Goal: Transaction & Acquisition: Book appointment/travel/reservation

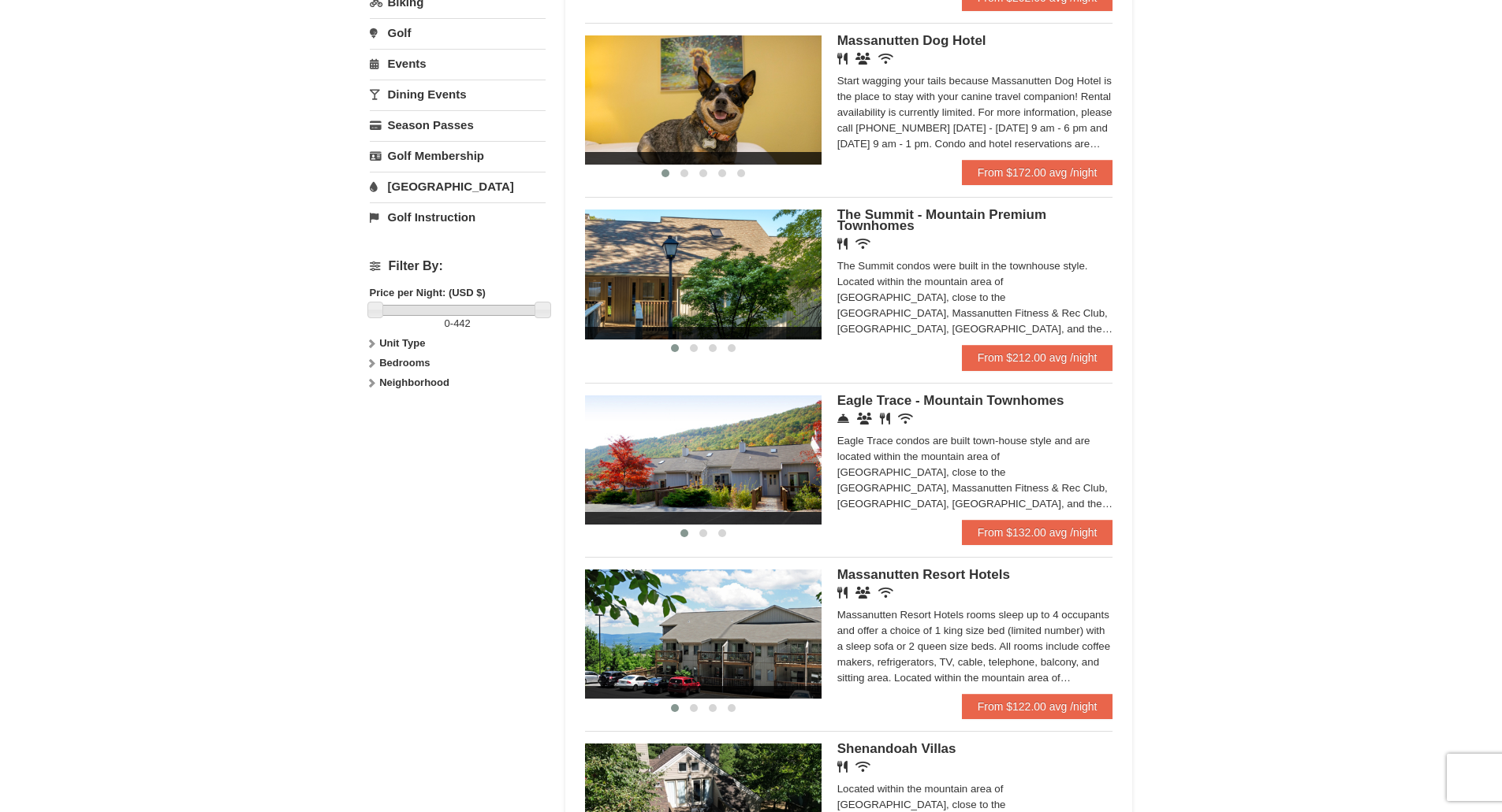
scroll to position [473, 0]
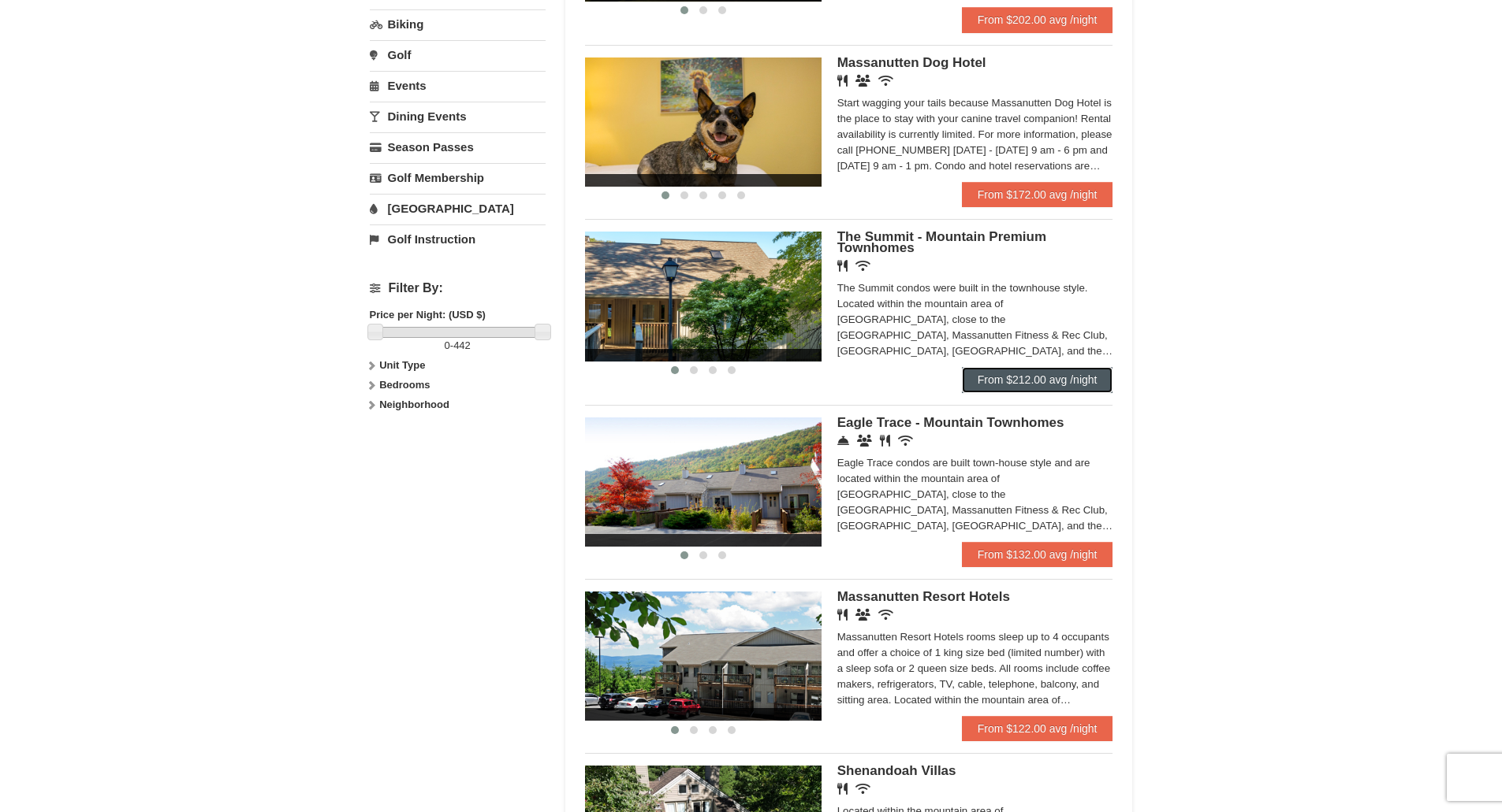
click at [1034, 378] on link "From $212.00 avg /night" at bounding box center [1037, 380] width 151 height 25
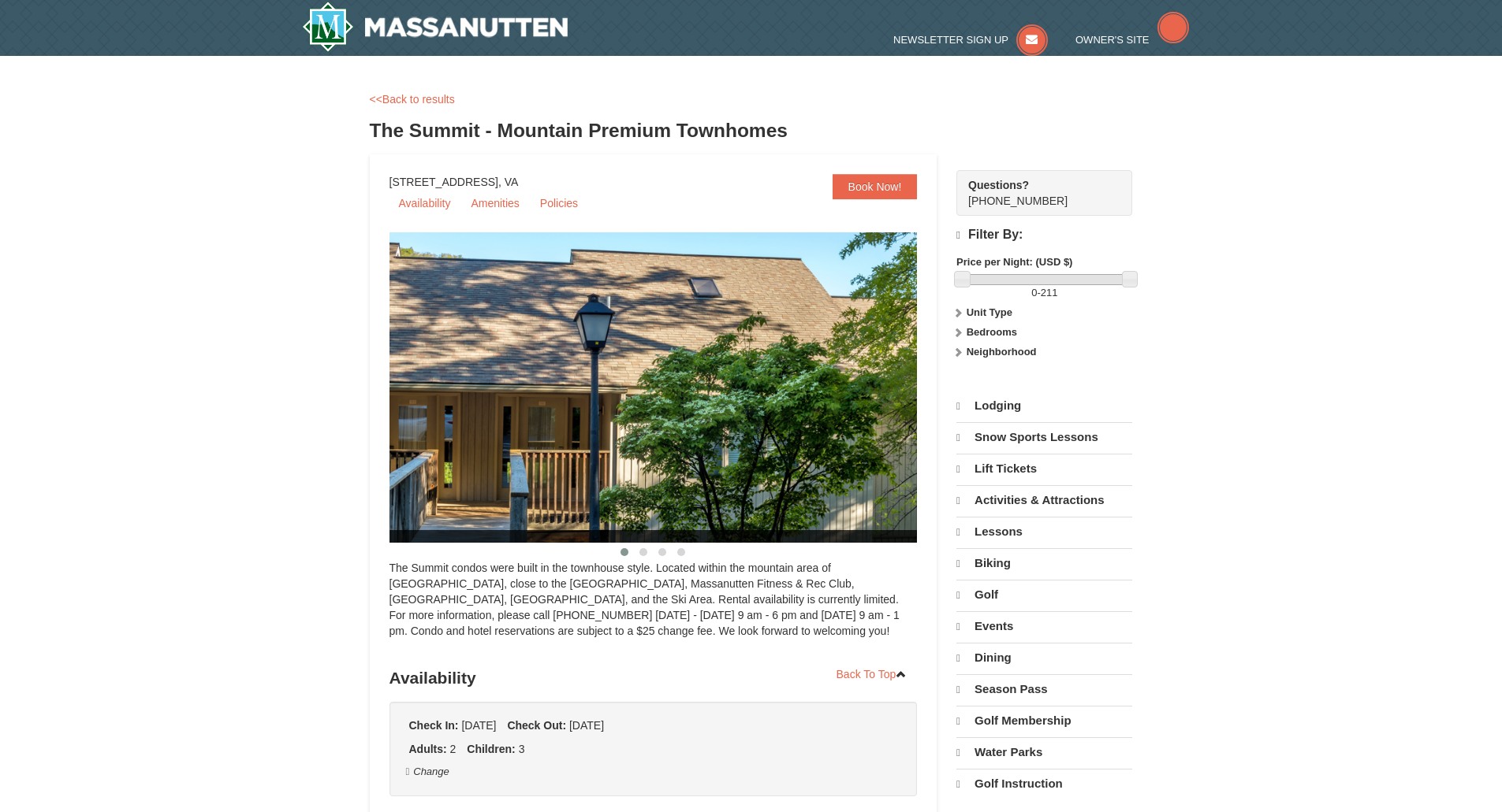
select select "10"
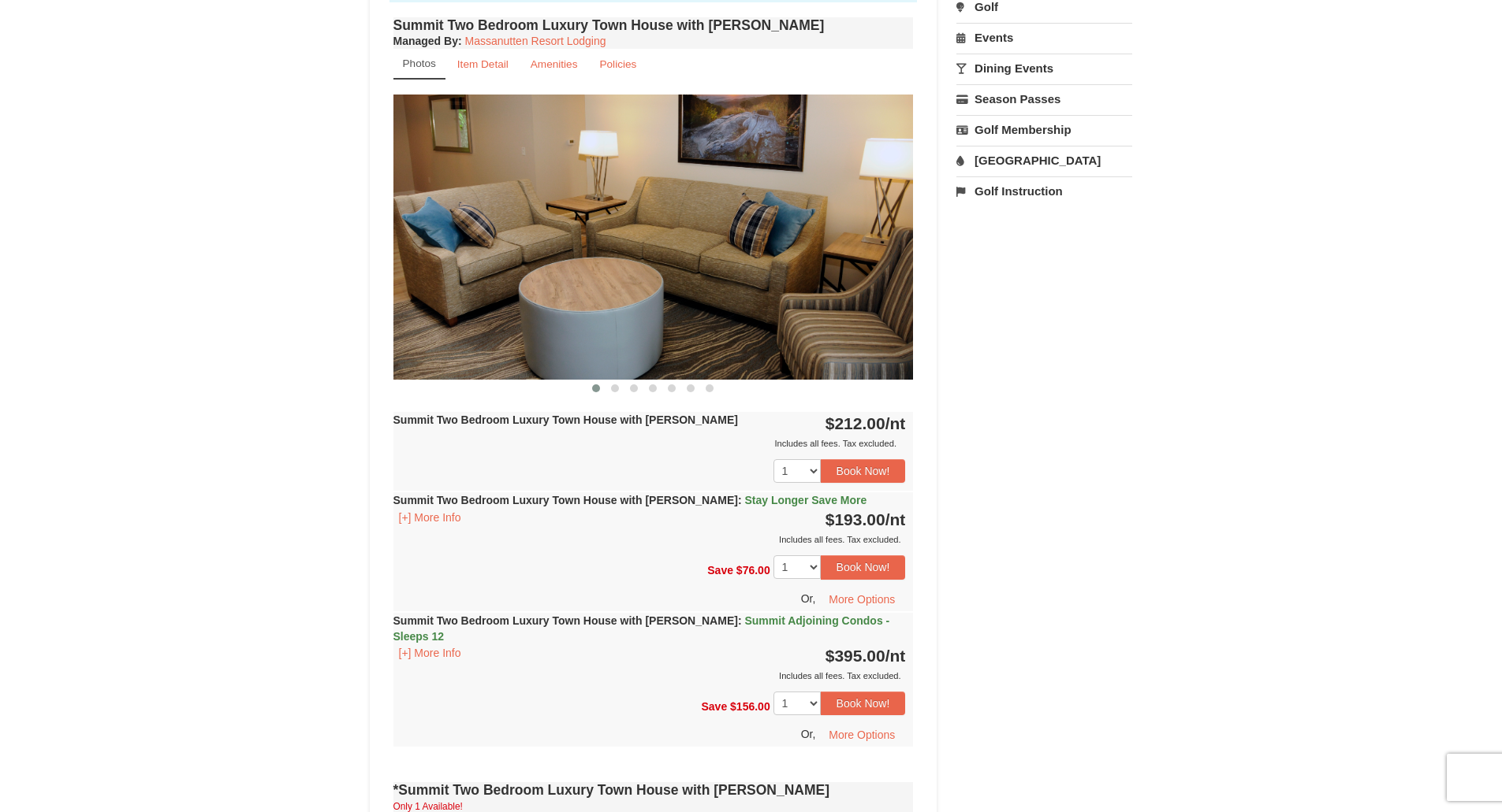
scroll to position [552, 0]
click at [621, 387] on button at bounding box center [615, 387] width 19 height 16
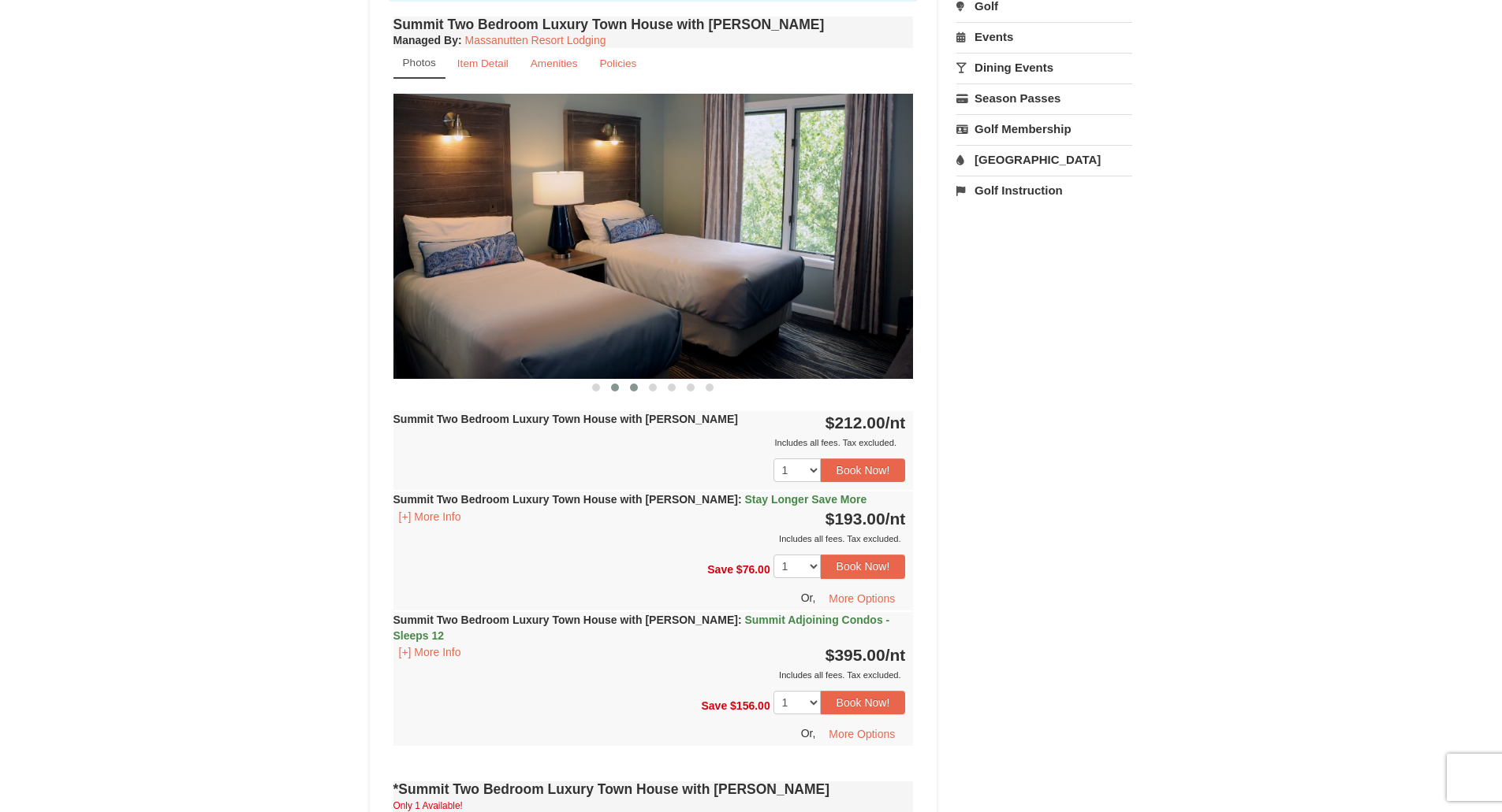
click at [632, 388] on span at bounding box center [634, 388] width 8 height 8
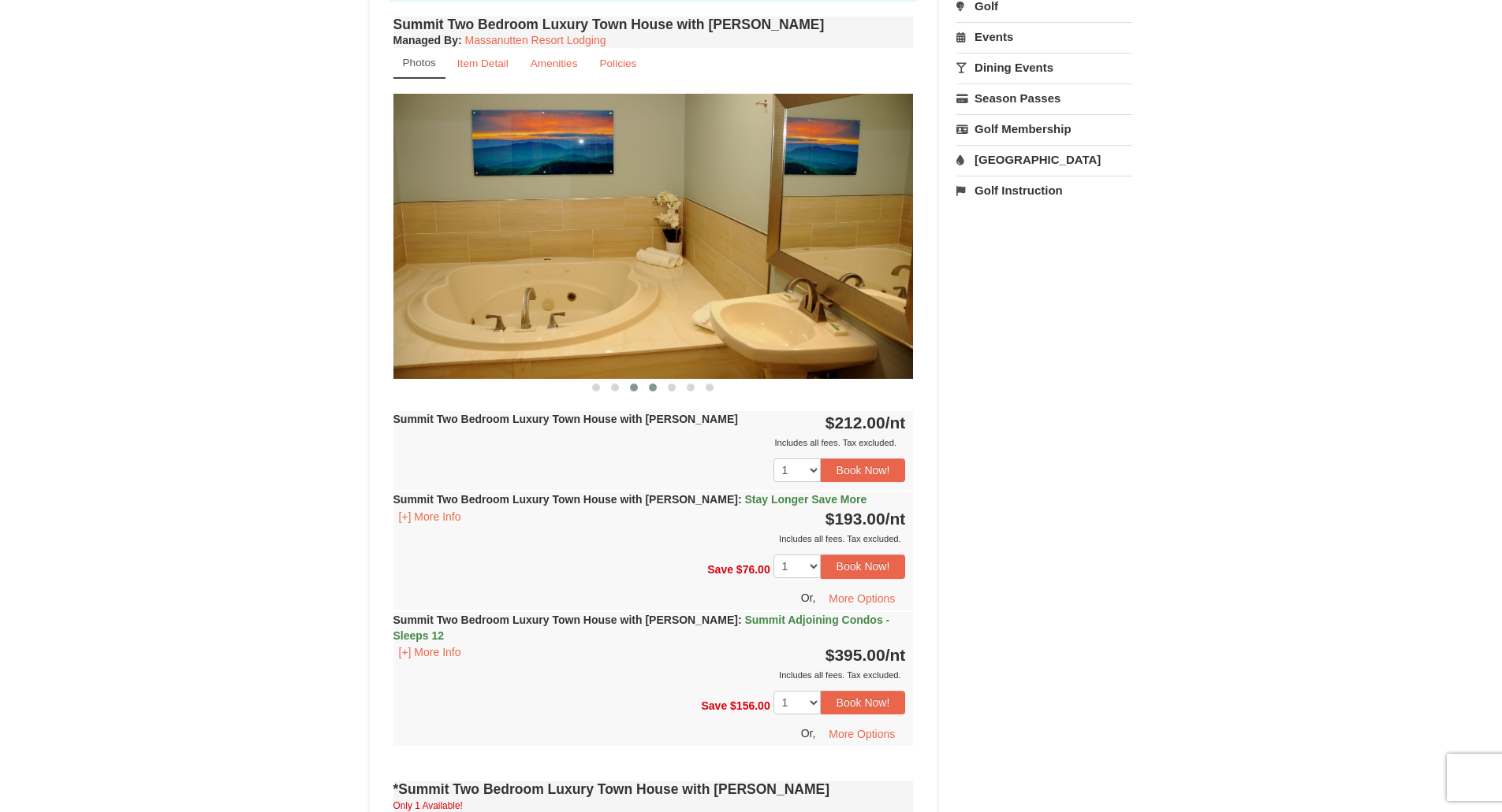
click at [648, 393] on button at bounding box center [652, 387] width 19 height 16
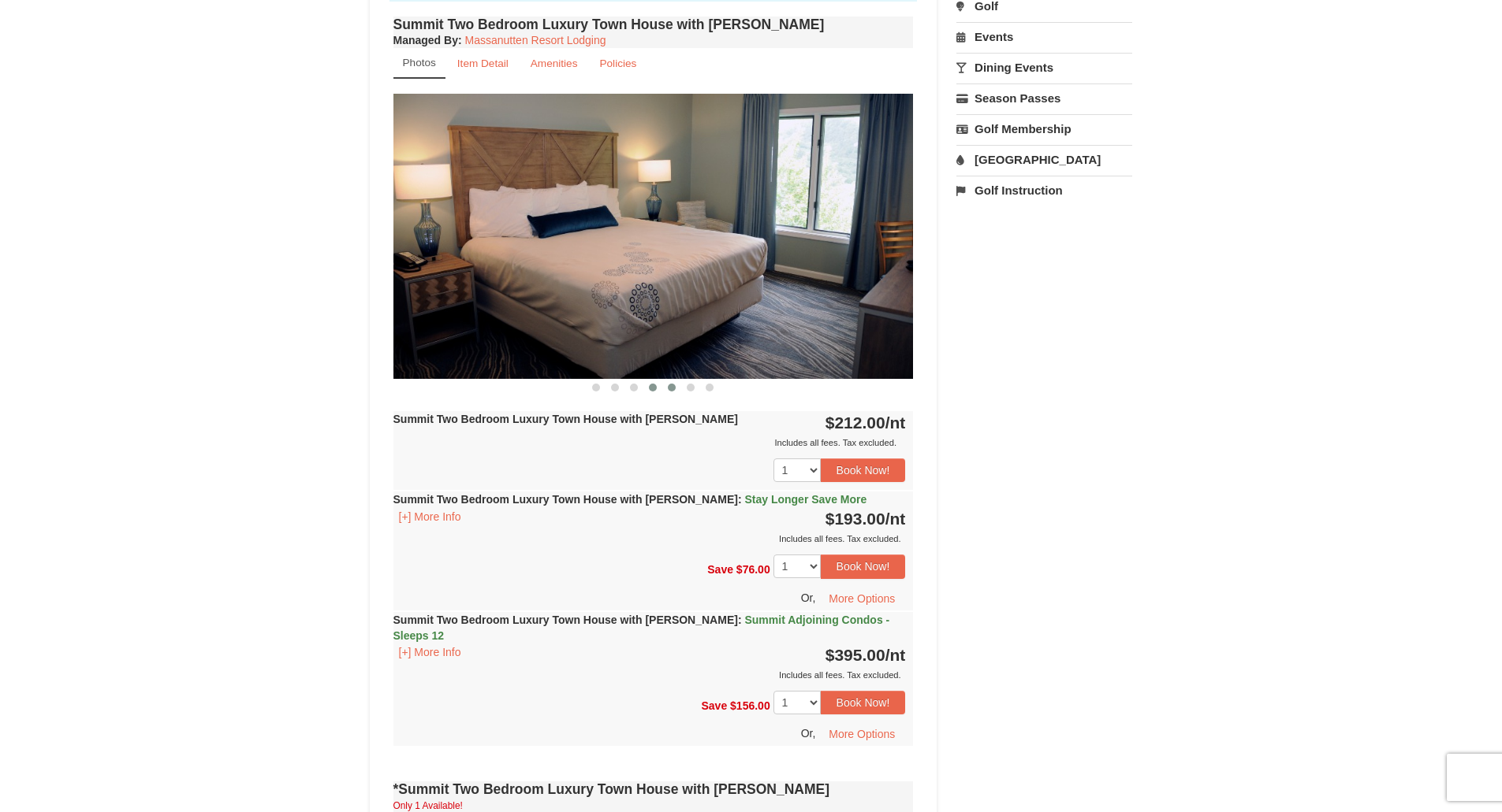
click at [671, 389] on span at bounding box center [672, 388] width 8 height 8
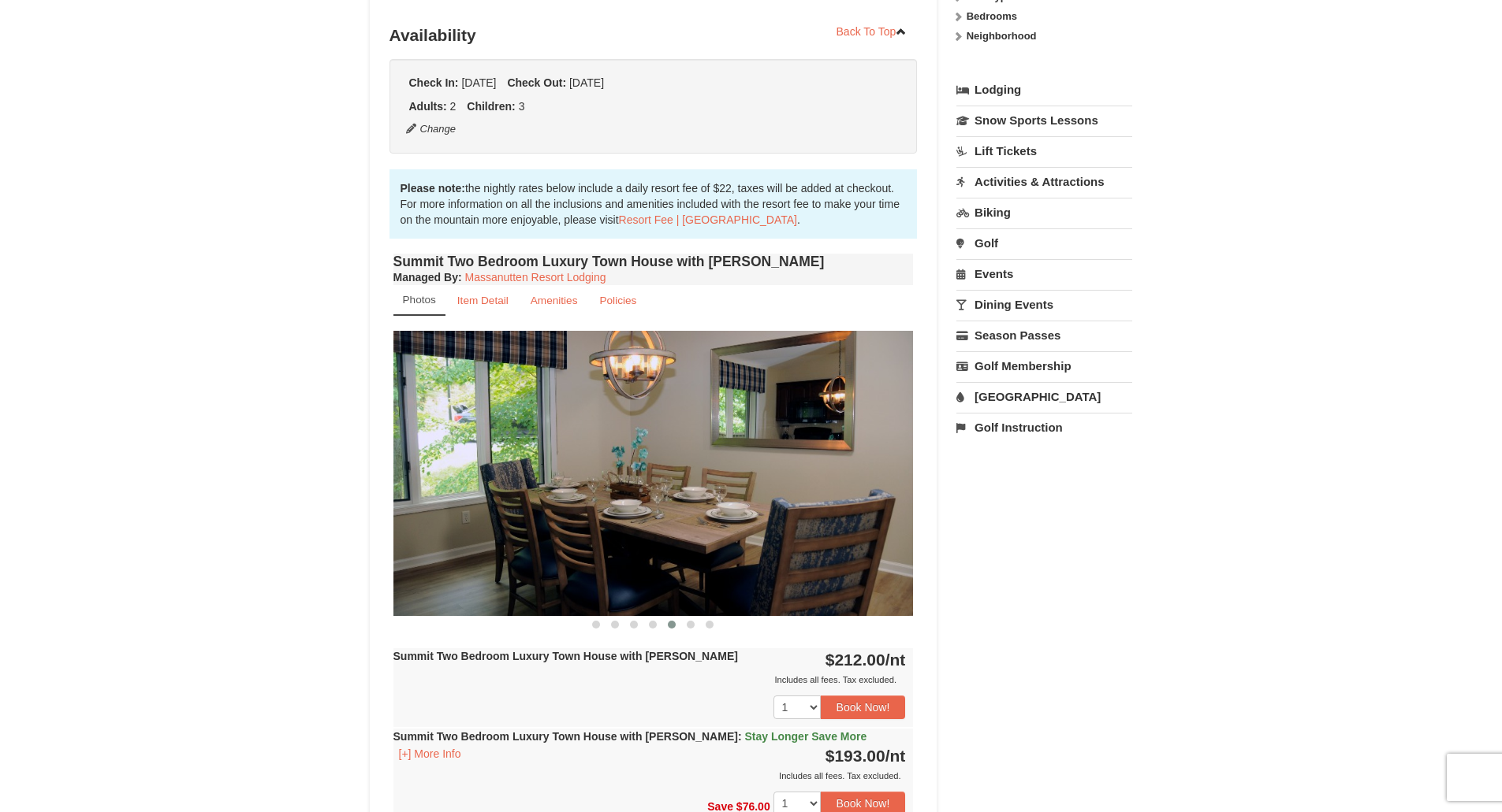
scroll to position [315, 0]
click at [549, 303] on small "Amenities" at bounding box center [553, 299] width 47 height 12
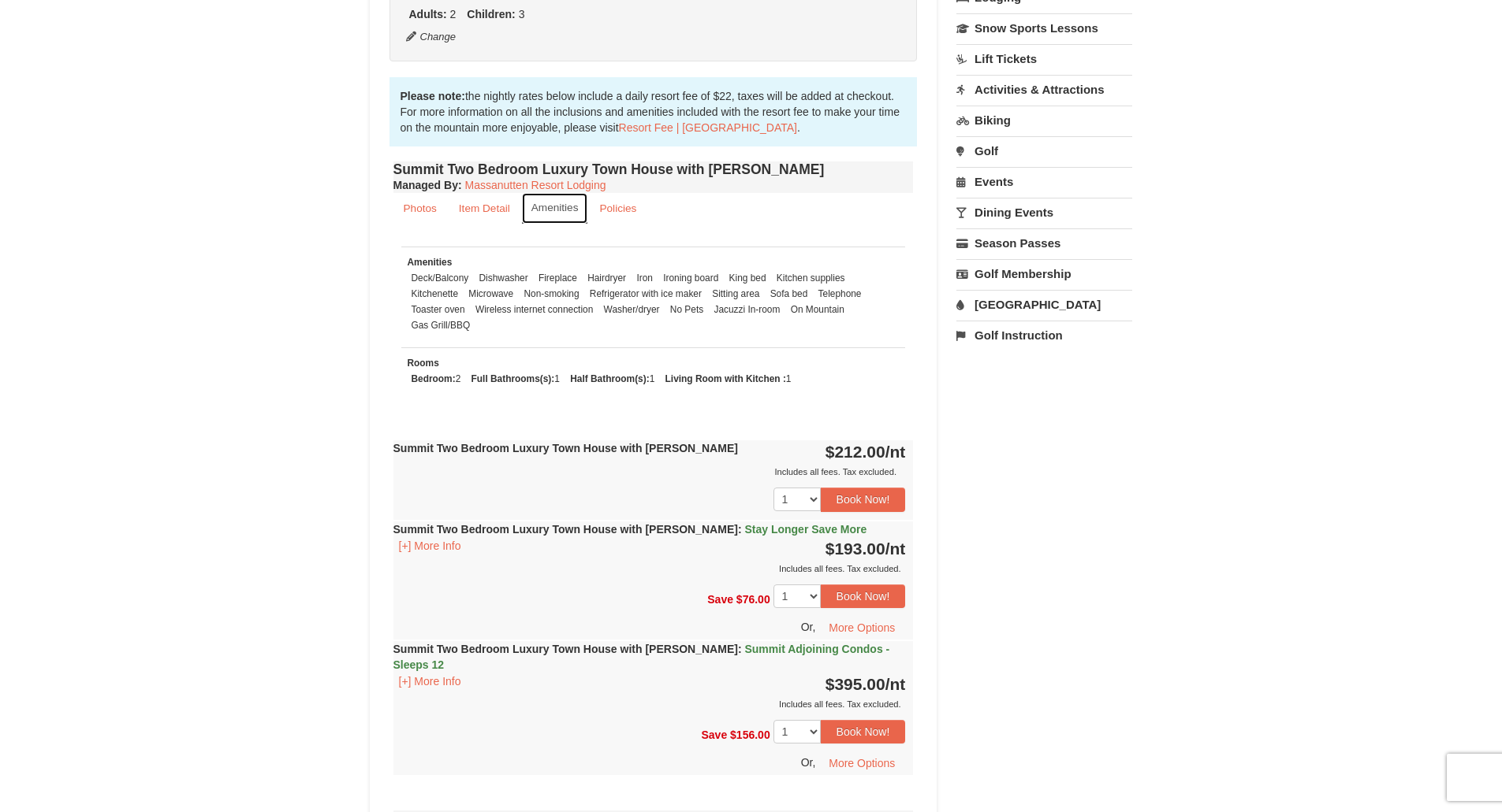
scroll to position [394, 0]
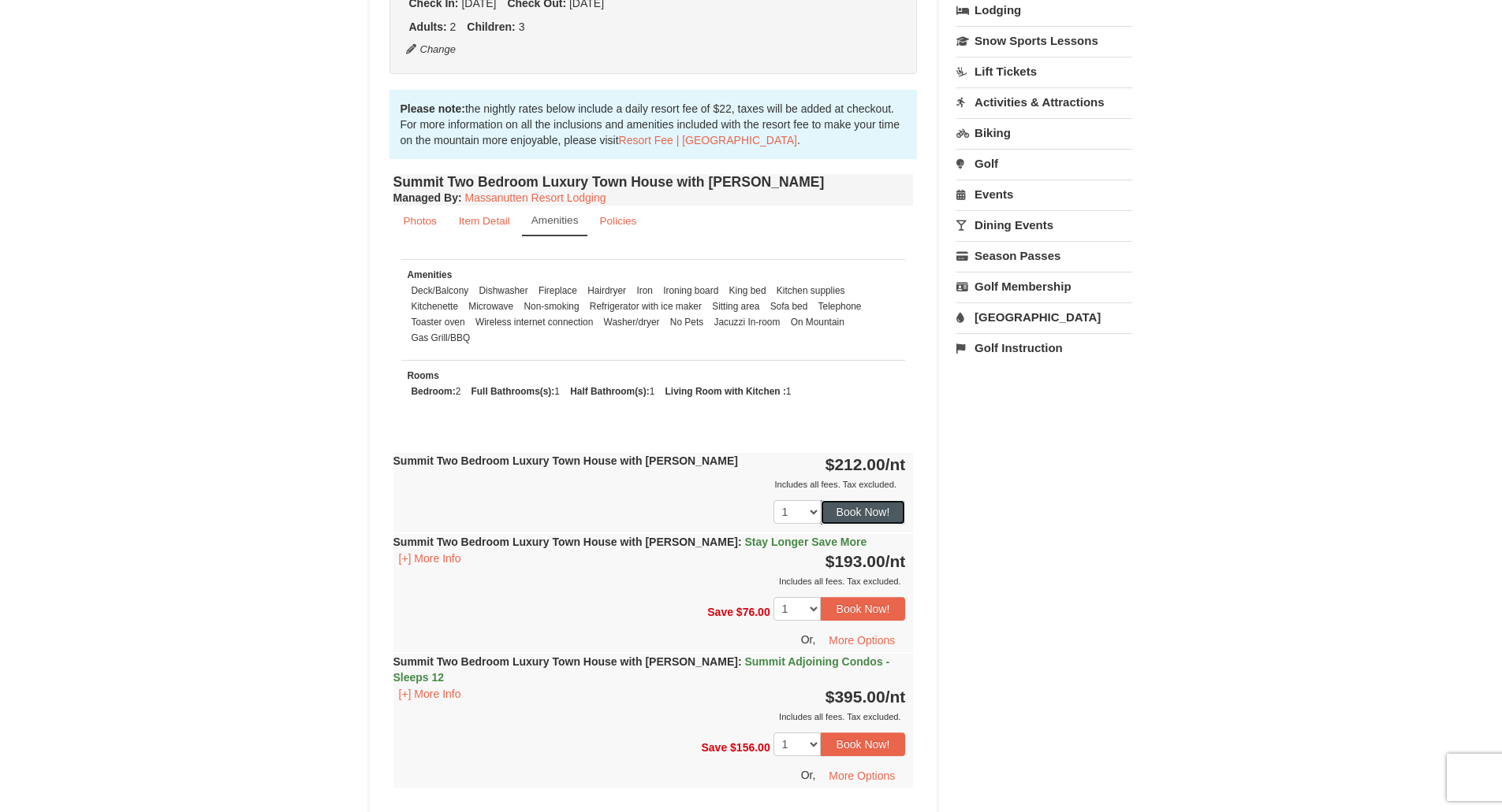
click at [874, 513] on button "Book Now!" at bounding box center [863, 512] width 85 height 24
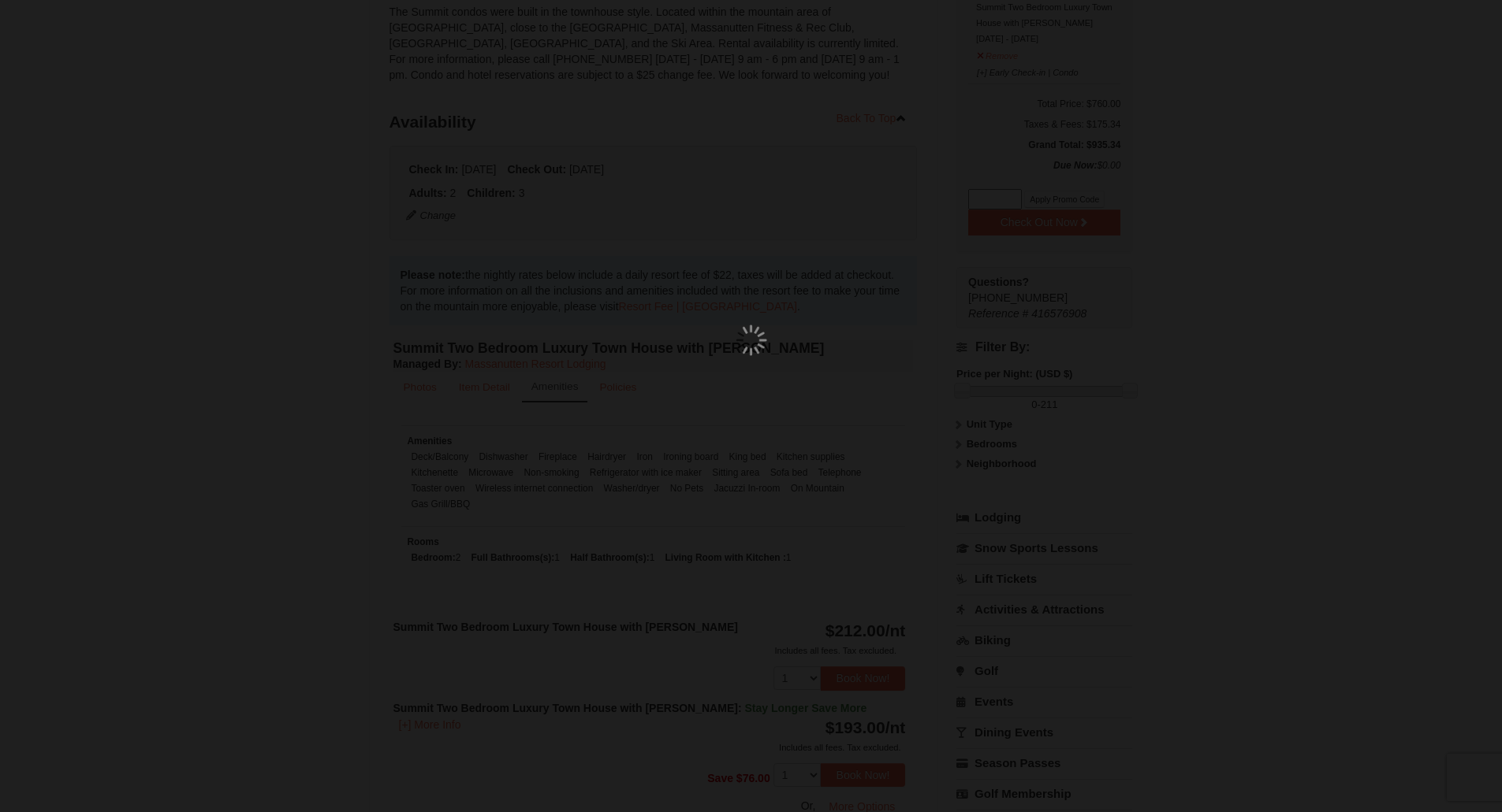
scroll to position [153, 0]
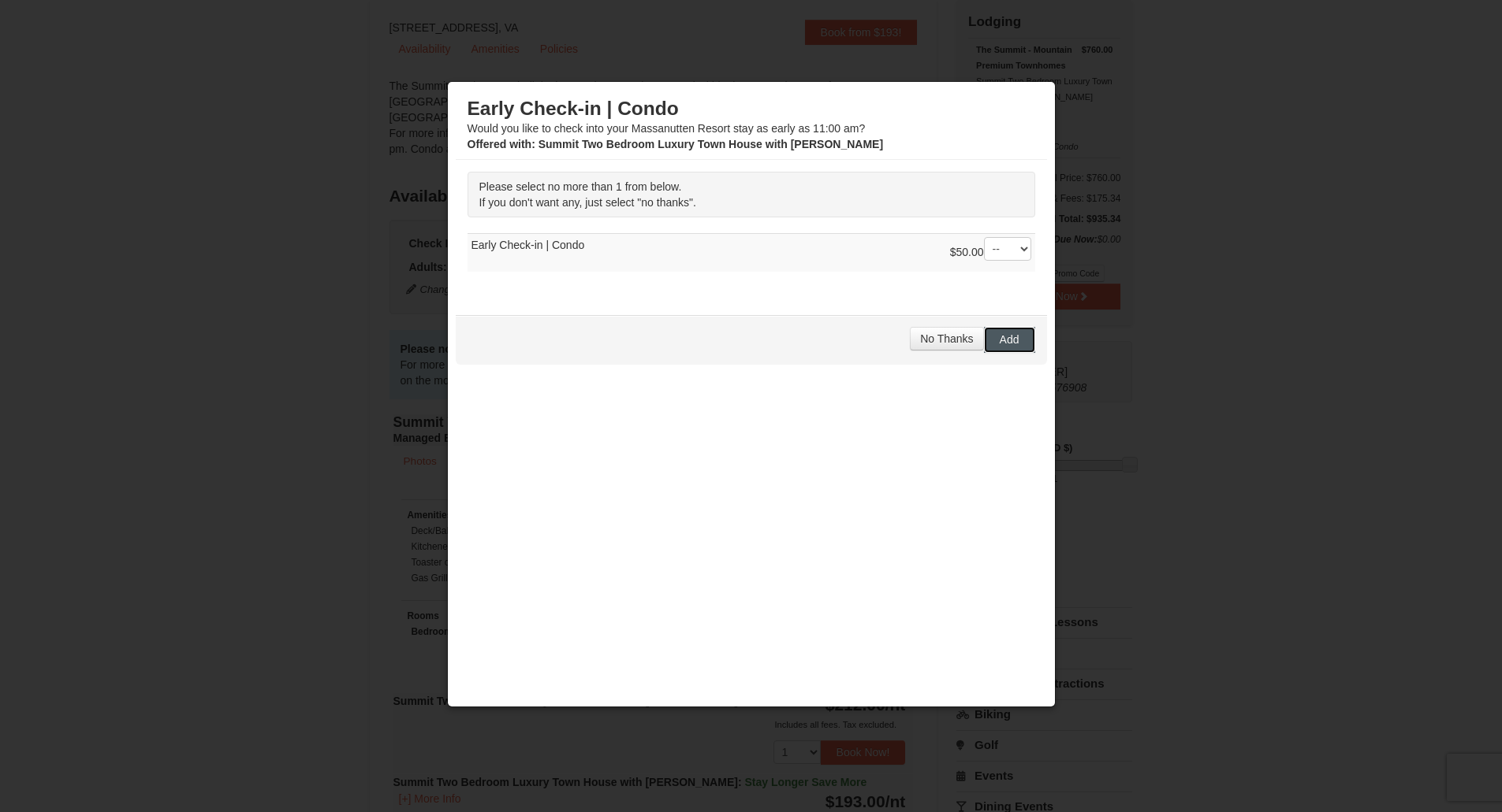
click at [1017, 344] on span "Add" at bounding box center [1010, 339] width 20 height 12
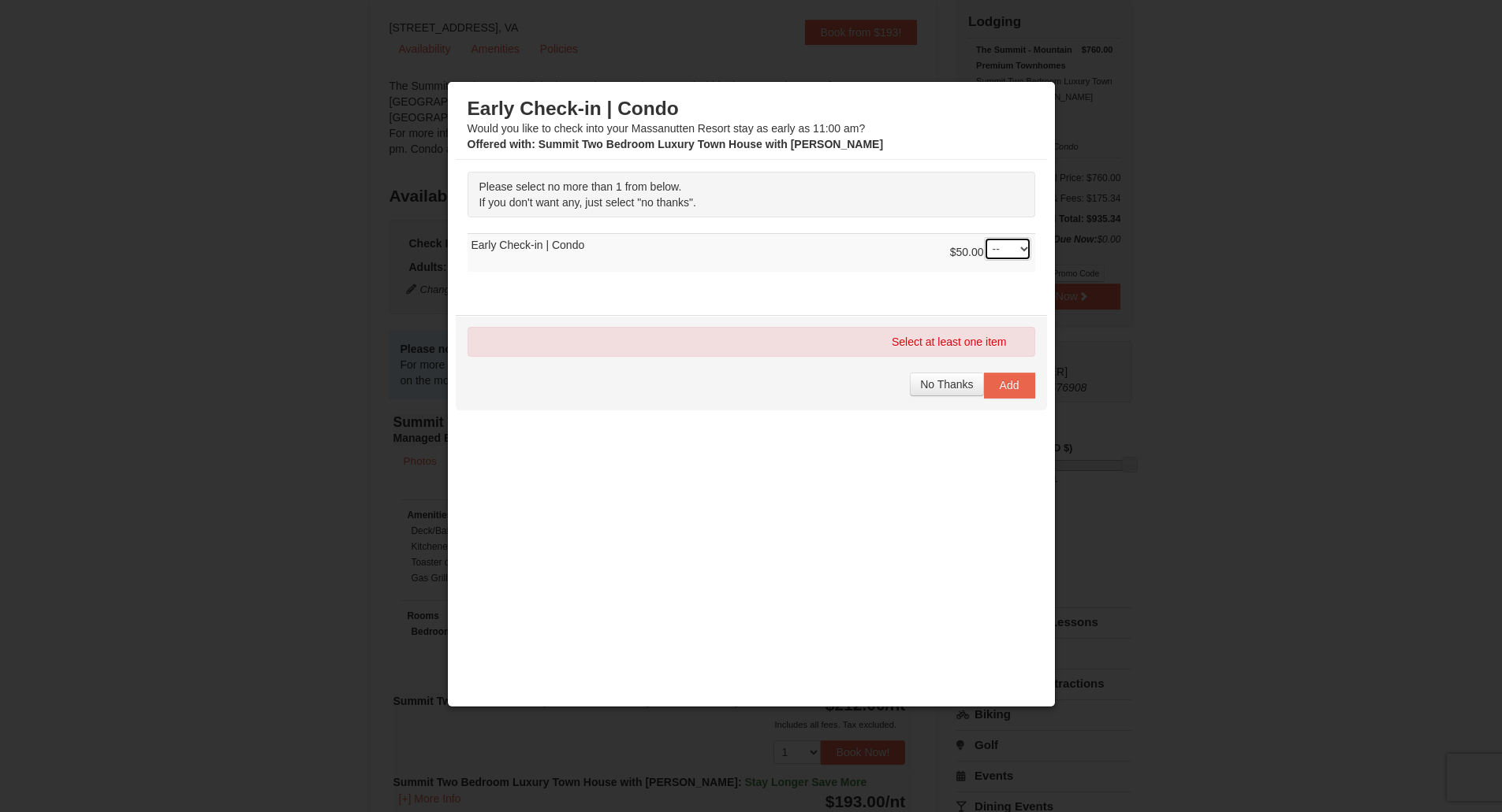
click at [1020, 255] on select "-- 01" at bounding box center [1007, 249] width 47 height 24
click at [920, 202] on p "Please select no more than 1 from below. If you don't want any, just select "no…" at bounding box center [751, 194] width 568 height 46
click at [1012, 245] on select "-- 01" at bounding box center [1007, 249] width 47 height 24
click at [914, 241] on td "$50.00 -- 01 Early Check-in | Condo" at bounding box center [751, 253] width 568 height 39
click at [947, 387] on span "No Thanks" at bounding box center [947, 384] width 53 height 12
